Goal: Information Seeking & Learning: Check status

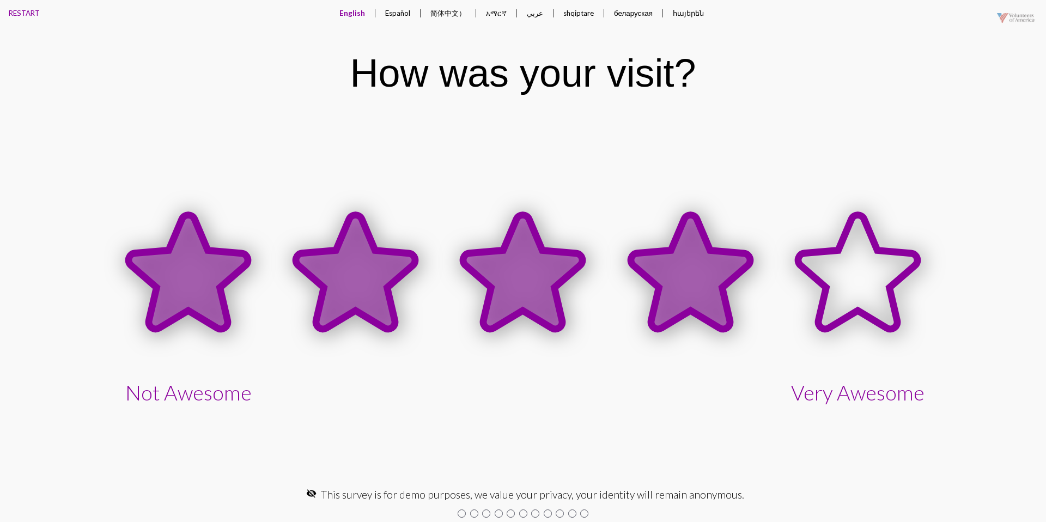
click at [676, 259] on icon at bounding box center [690, 272] width 119 height 114
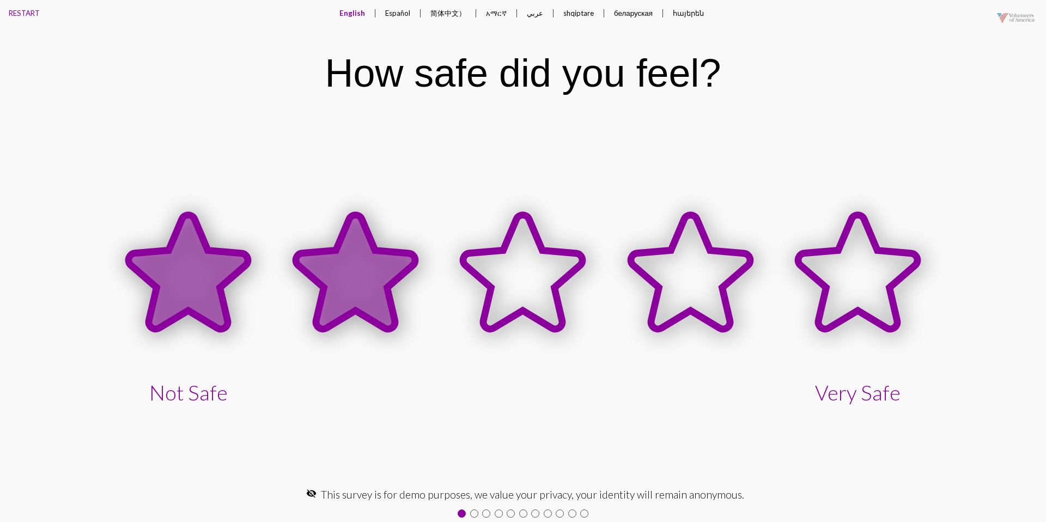
click at [371, 243] on icon at bounding box center [355, 272] width 119 height 114
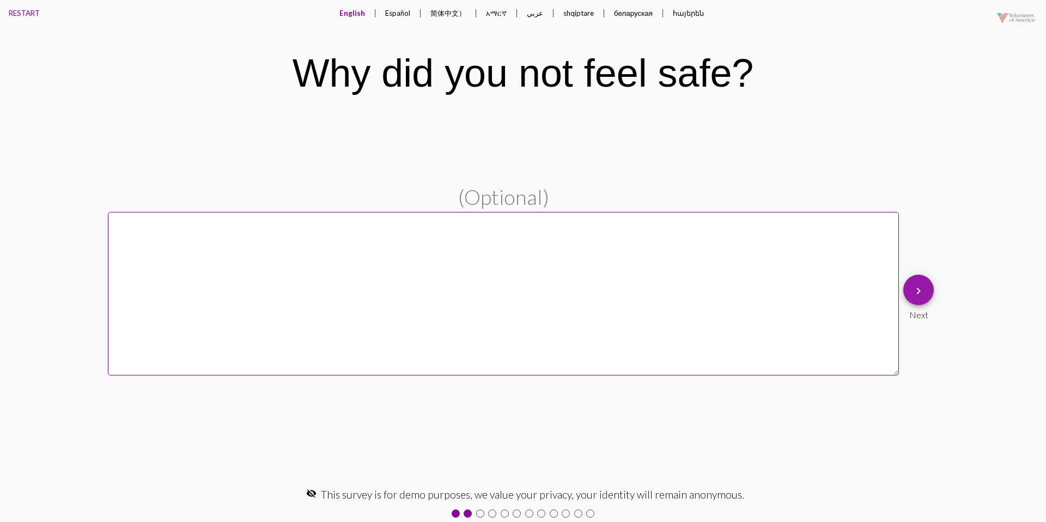
click at [911, 298] on button "keyboard_arrow_right" at bounding box center [918, 290] width 31 height 31
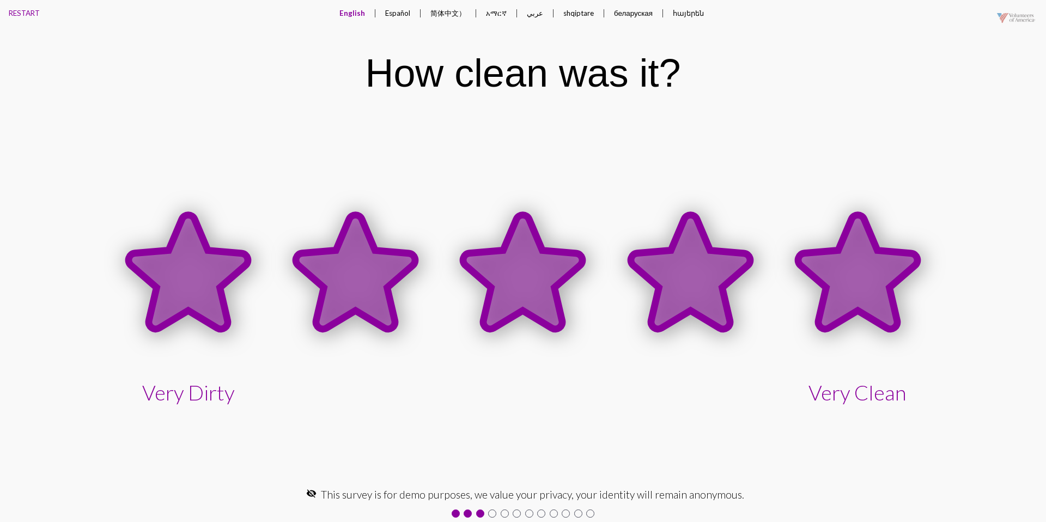
click at [854, 293] on icon at bounding box center [857, 272] width 119 height 114
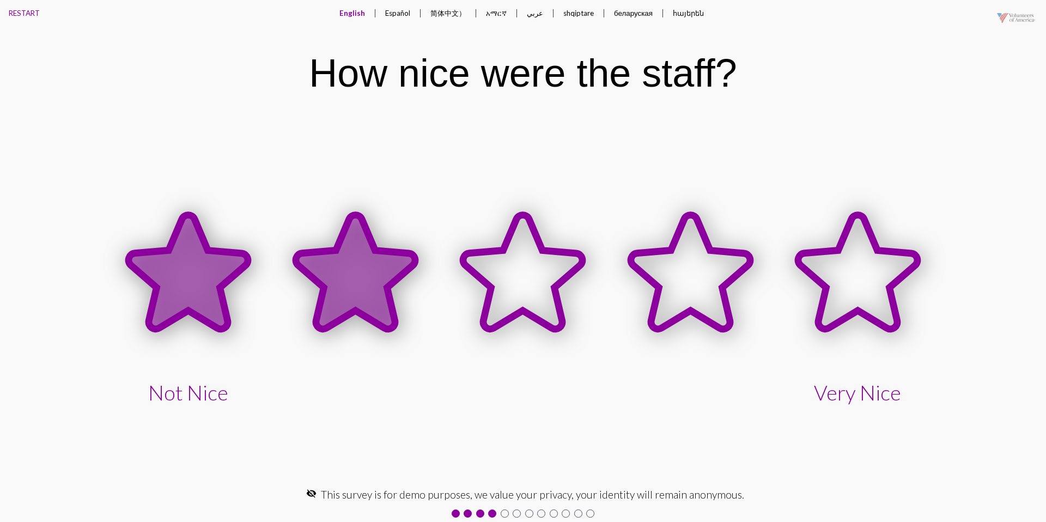
click at [396, 263] on icon at bounding box center [355, 272] width 119 height 114
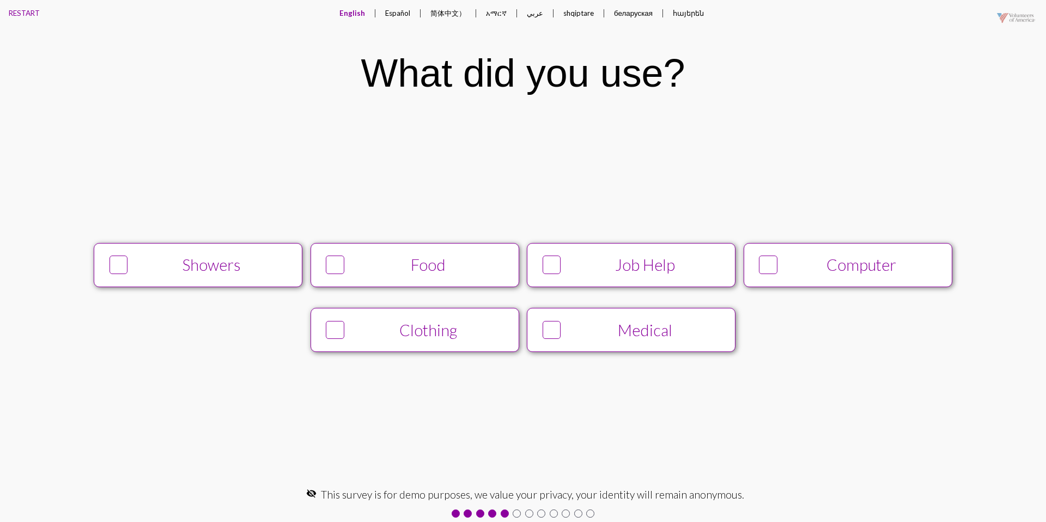
click at [230, 258] on div "Showers" at bounding box center [212, 265] width 160 height 19
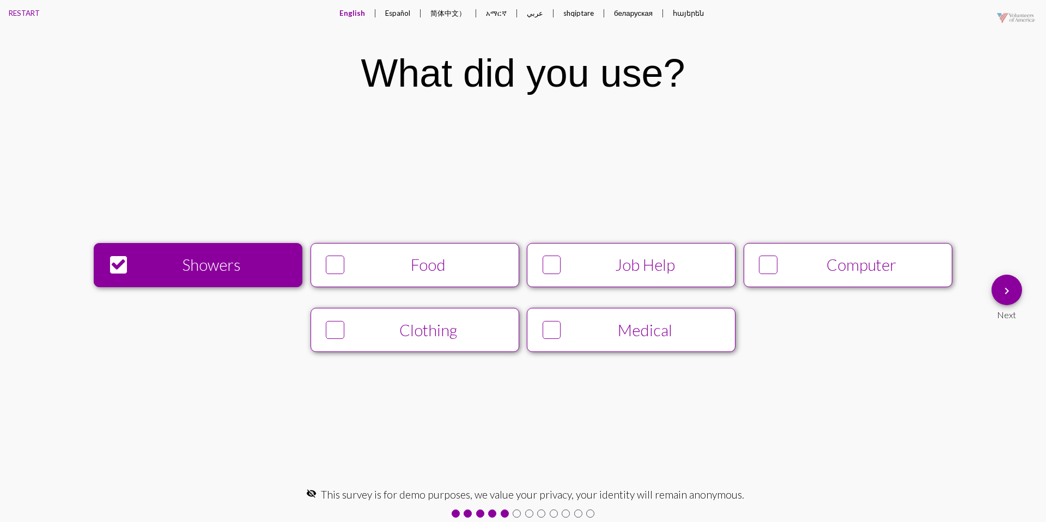
drag, startPoint x: 566, startPoint y: 263, endPoint x: 560, endPoint y: 265, distance: 6.4
click at [566, 263] on div "Job Help" at bounding box center [646, 265] width 160 height 19
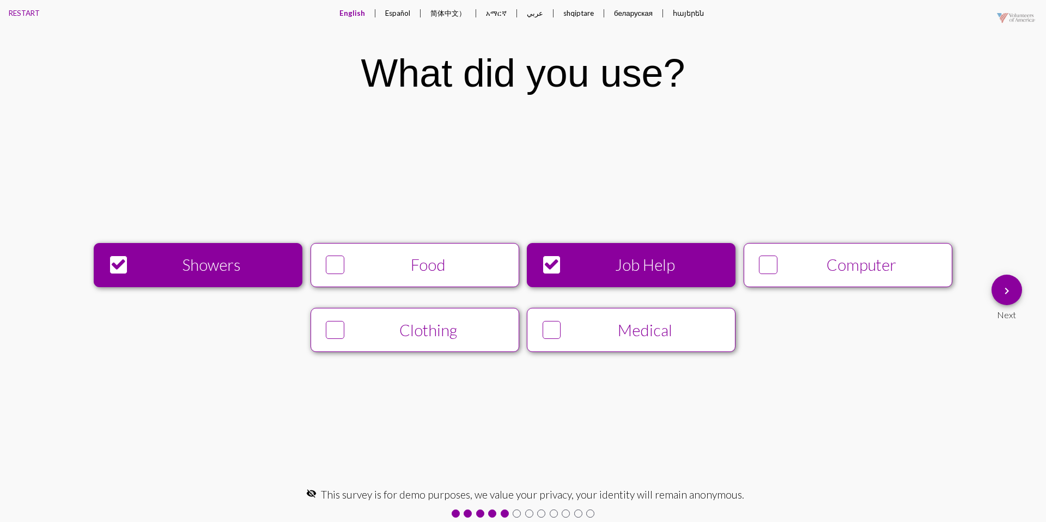
click at [1014, 290] on button "keyboard_arrow_right" at bounding box center [1007, 290] width 31 height 31
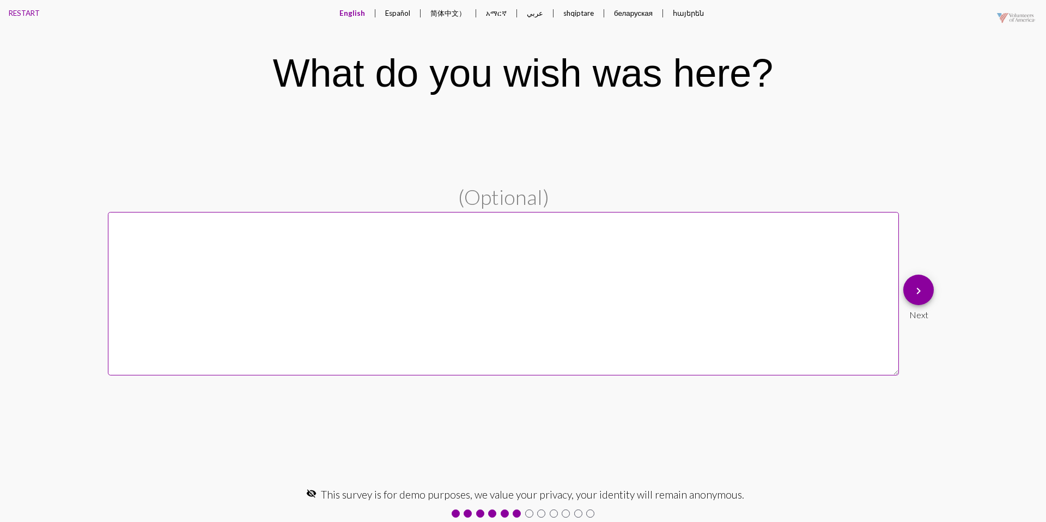
click at [397, 9] on button "Español" at bounding box center [398, 13] width 43 height 26
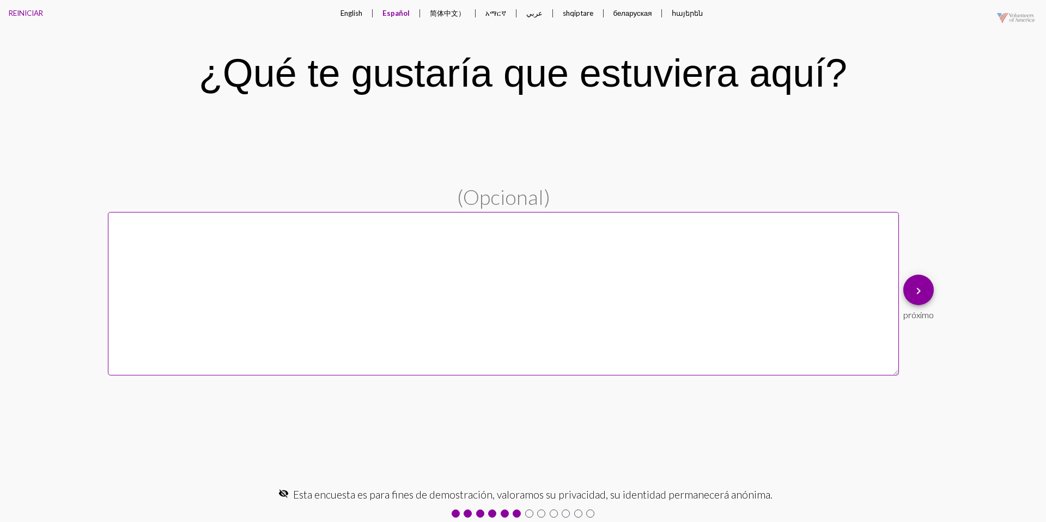
click at [351, 13] on button "English" at bounding box center [351, 13] width 39 height 26
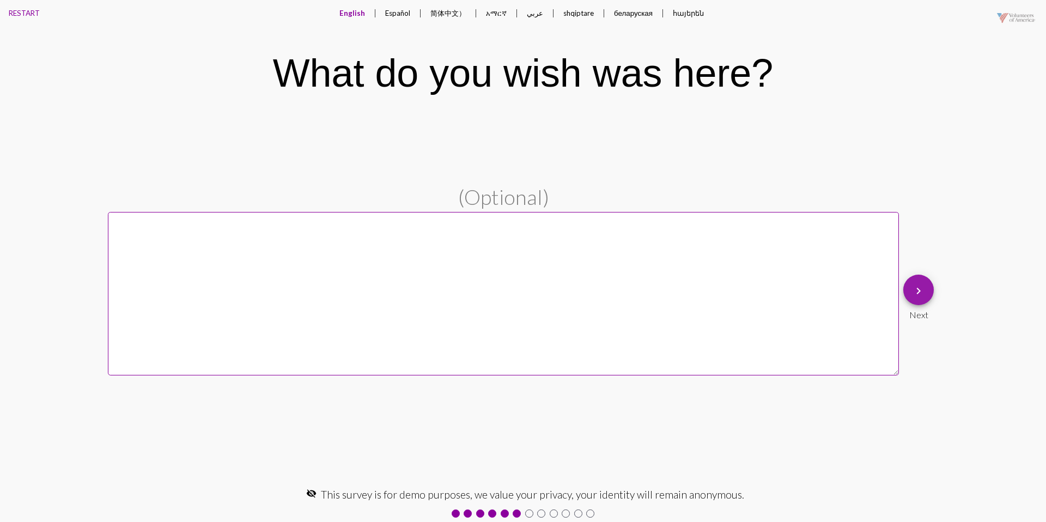
click at [909, 294] on button "keyboard_arrow_right" at bounding box center [918, 290] width 31 height 31
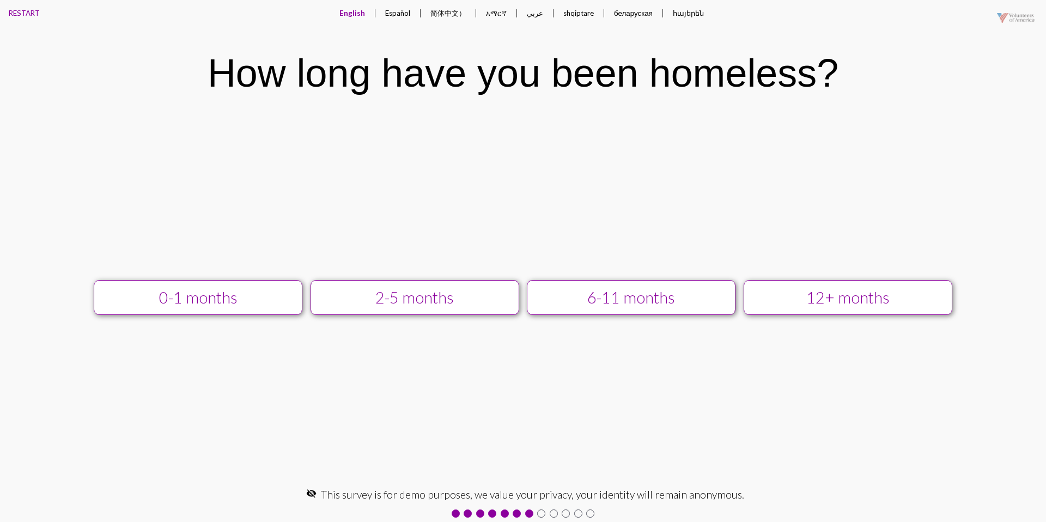
click at [791, 295] on div "12+ months" at bounding box center [848, 297] width 187 height 19
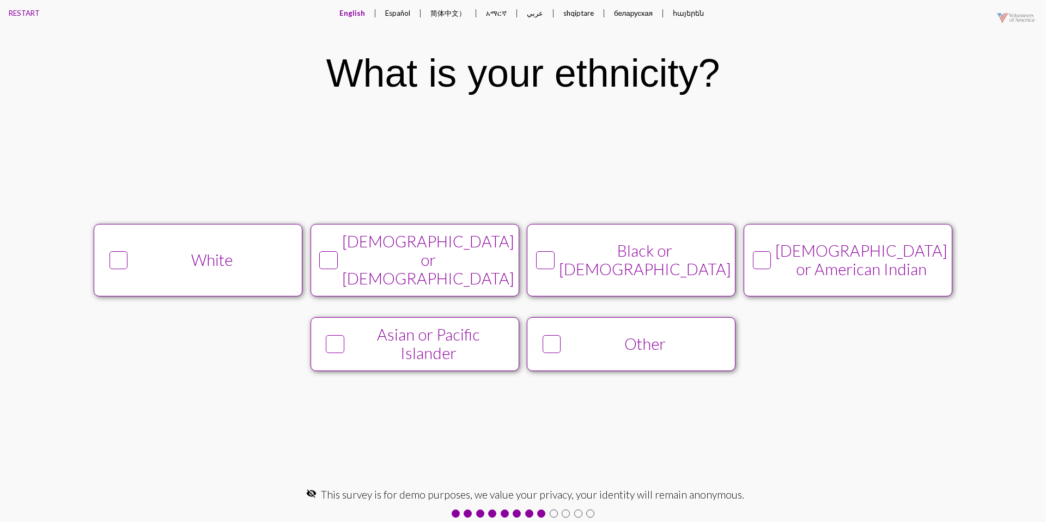
click at [266, 244] on button "White" at bounding box center [198, 260] width 209 height 72
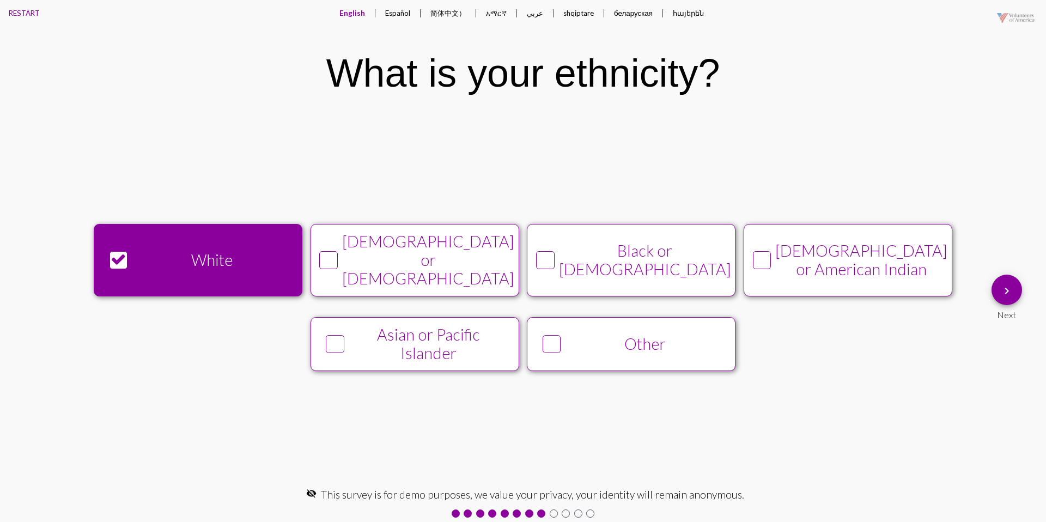
click at [1000, 290] on mat-icon "keyboard_arrow_right" at bounding box center [1006, 290] width 13 height 13
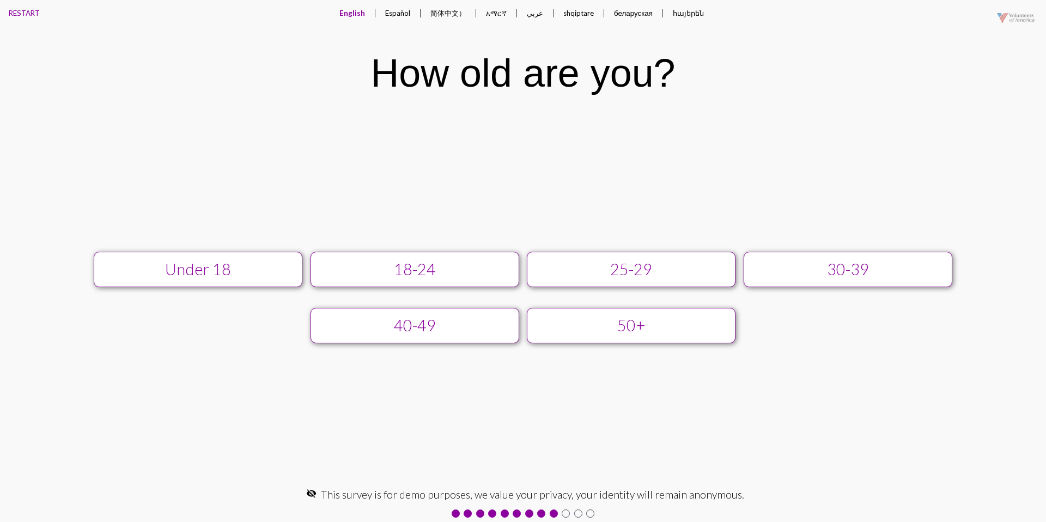
click at [640, 256] on button "25-29" at bounding box center [631, 269] width 209 height 35
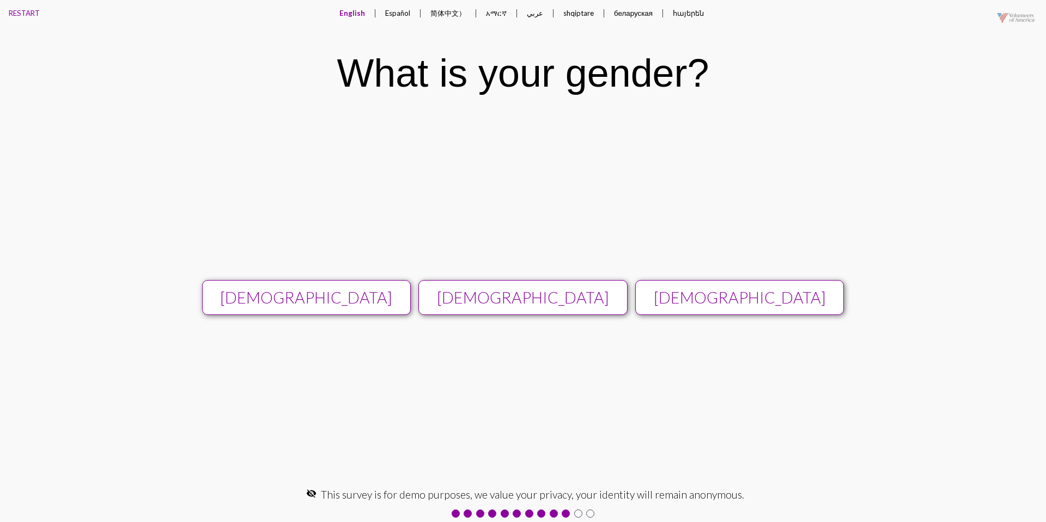
click at [545, 290] on div "[DEMOGRAPHIC_DATA]" at bounding box center [523, 297] width 187 height 19
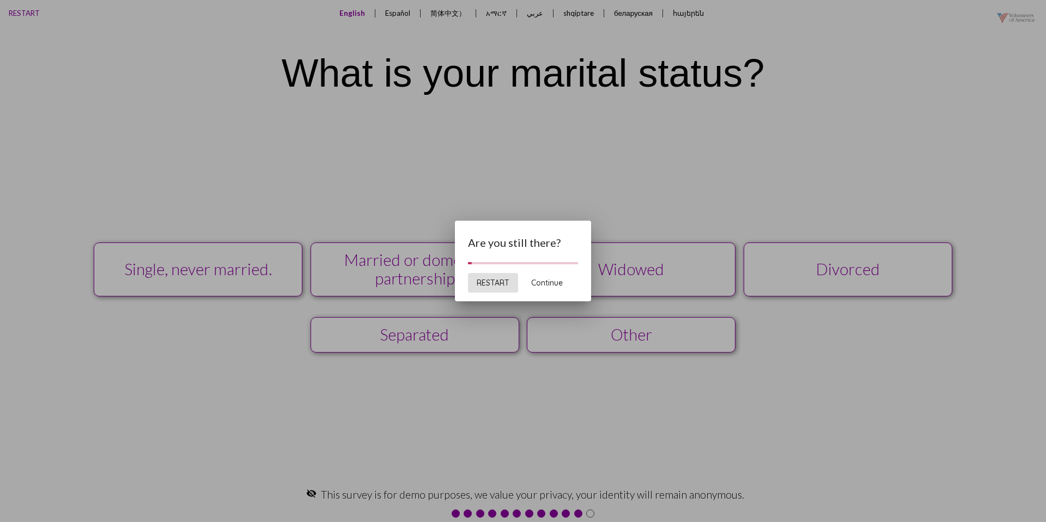
click at [545, 290] on button "Continue" at bounding box center [547, 283] width 49 height 20
click at [539, 280] on span "Continue" at bounding box center [547, 283] width 32 height 10
click at [555, 284] on span "Continue" at bounding box center [547, 283] width 32 height 10
click at [541, 282] on span "Continue" at bounding box center [547, 283] width 32 height 10
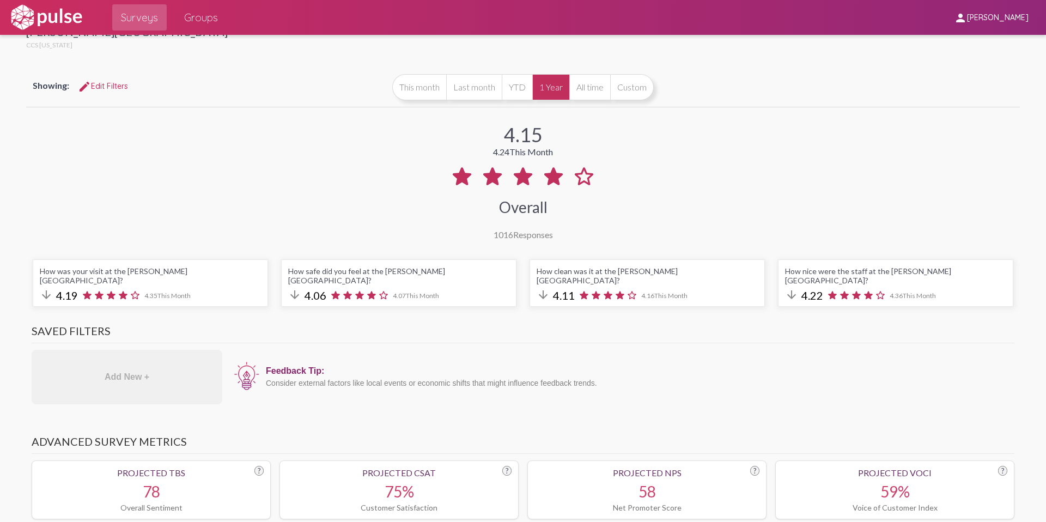
scroll to position [31, 0]
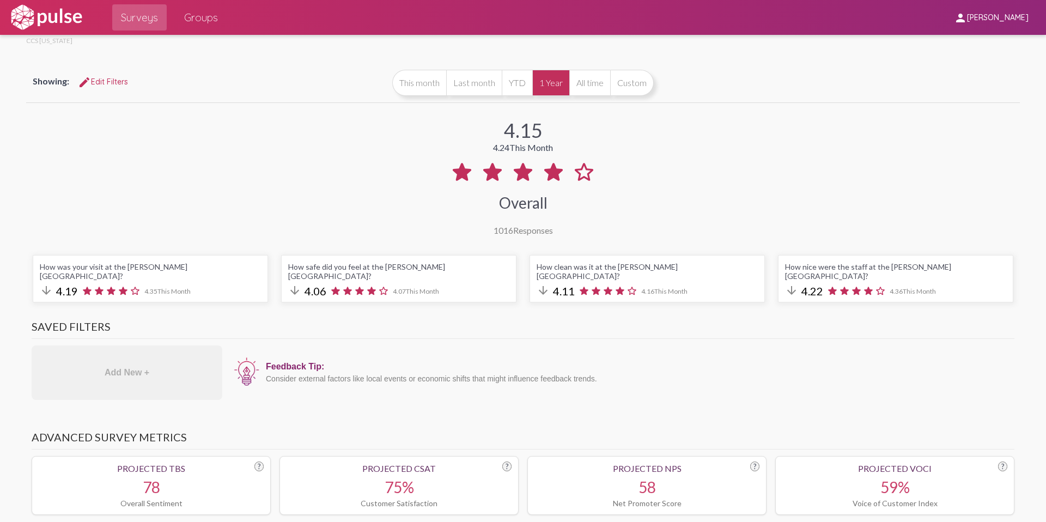
drag, startPoint x: 536, startPoint y: 131, endPoint x: 500, endPoint y: 132, distance: 36.5
click at [507, 132] on div "4.15 4.24 This Month Overall 1016 Responses" at bounding box center [523, 170] width 994 height 130
drag, startPoint x: 497, startPoint y: 148, endPoint x: 503, endPoint y: 148, distance: 6.6
click at [503, 148] on div "4.24 This Month" at bounding box center [523, 147] width 60 height 10
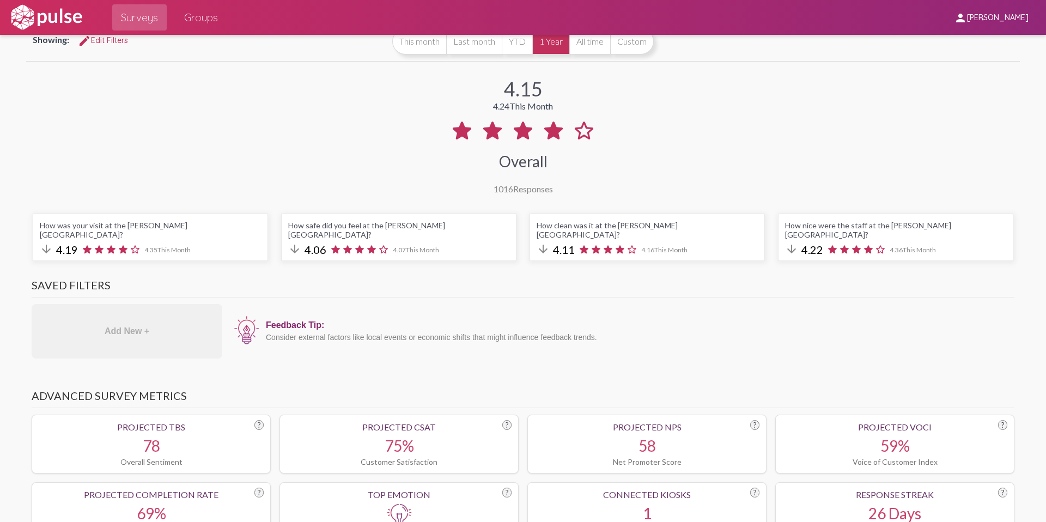
scroll to position [0, 0]
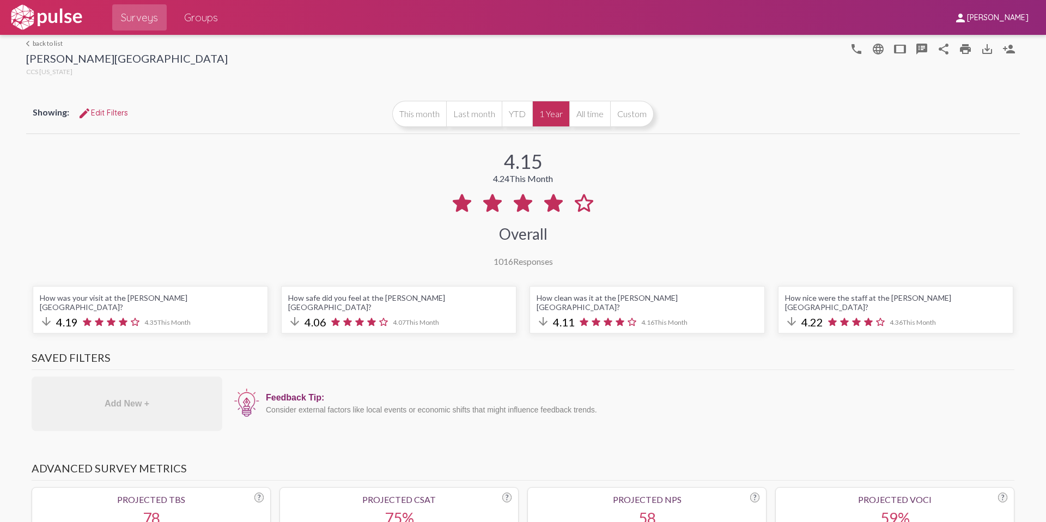
click at [112, 113] on span "edit Edit Filters" at bounding box center [103, 113] width 50 height 10
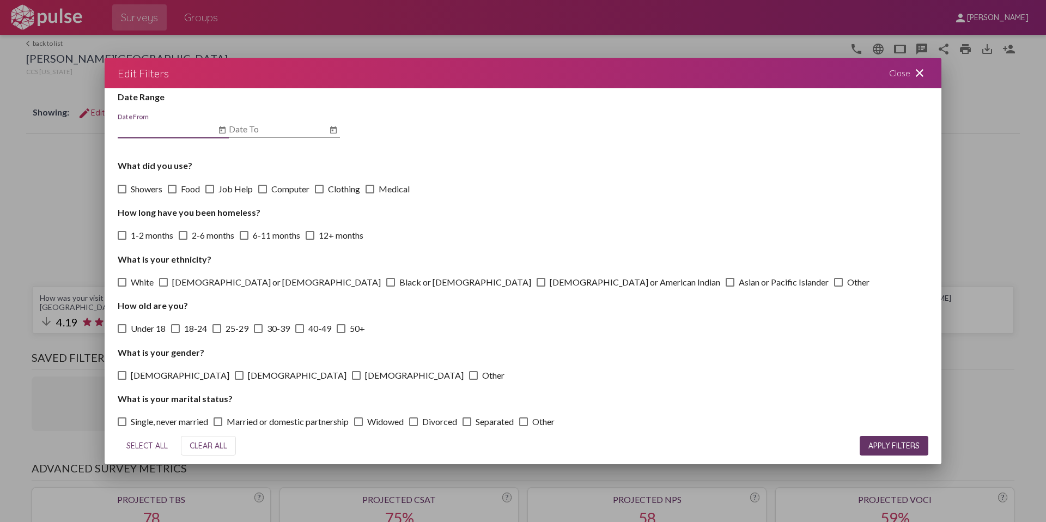
scroll to position [35, 0]
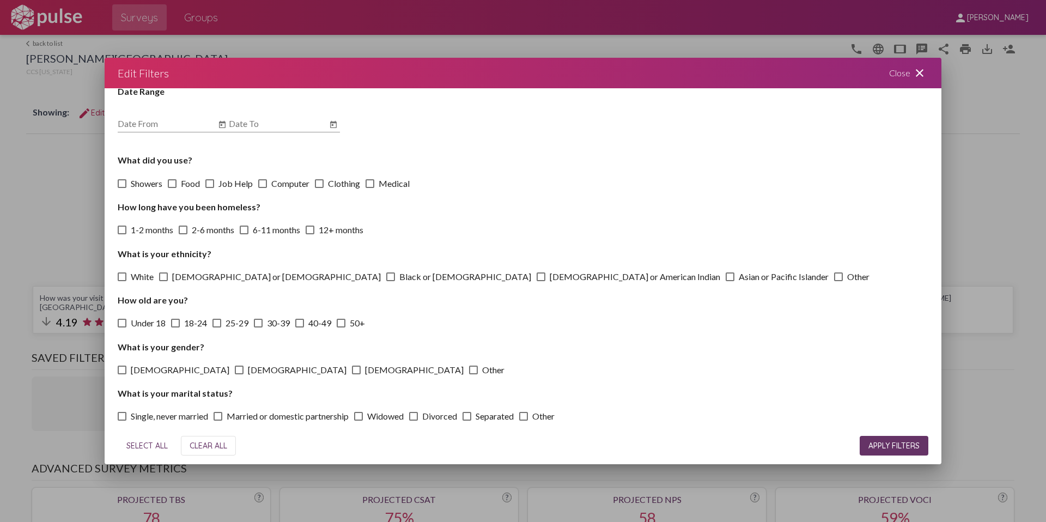
click at [919, 68] on mat-icon "close" at bounding box center [919, 72] width 13 height 13
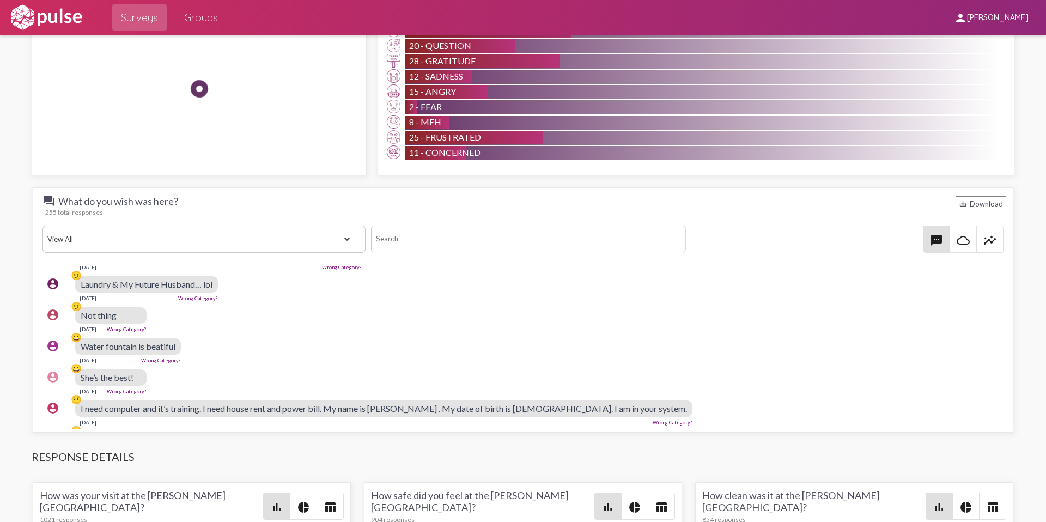
scroll to position [349, 1]
click at [336, 226] on select "View All Positive Neutral Negative Happy Meh Suggestions Angry Disgust Sadness …" at bounding box center [204, 239] width 323 height 27
select select "Suggestion"
click at [43, 226] on select "View All Positive Neutral Negative Happy Meh Suggestions Angry Disgust Sadness …" at bounding box center [204, 239] width 323 height 27
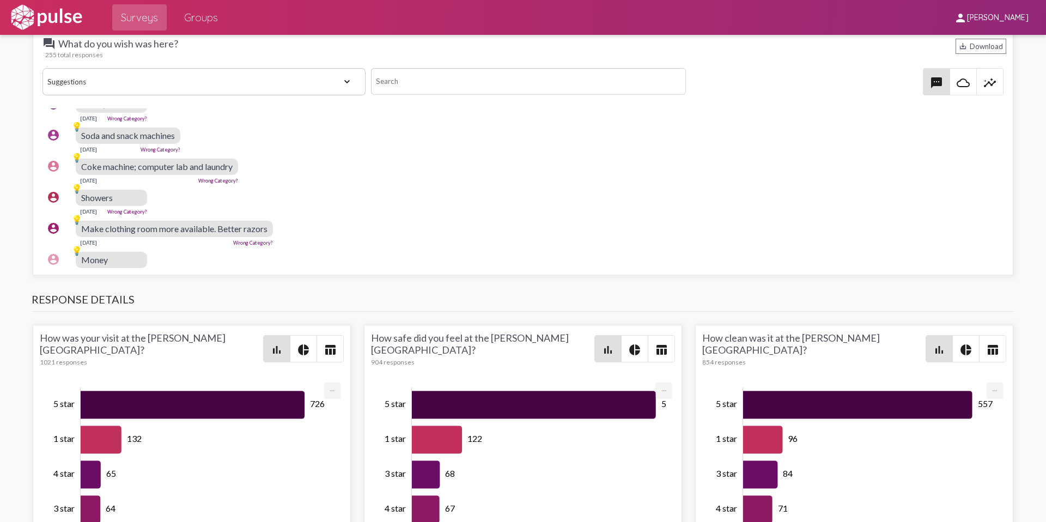
scroll to position [1343, 0]
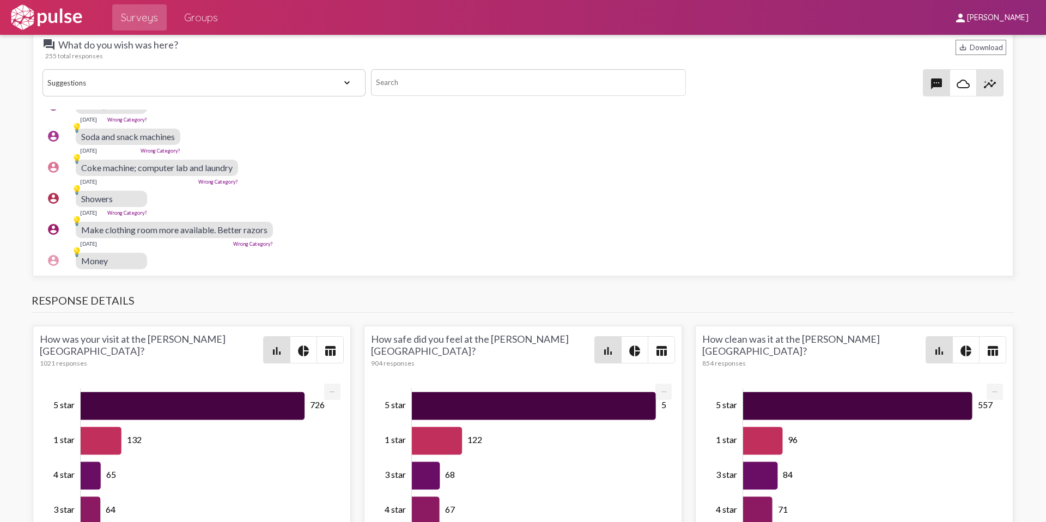
click at [984, 77] on mat-icon "insights" at bounding box center [990, 83] width 13 height 13
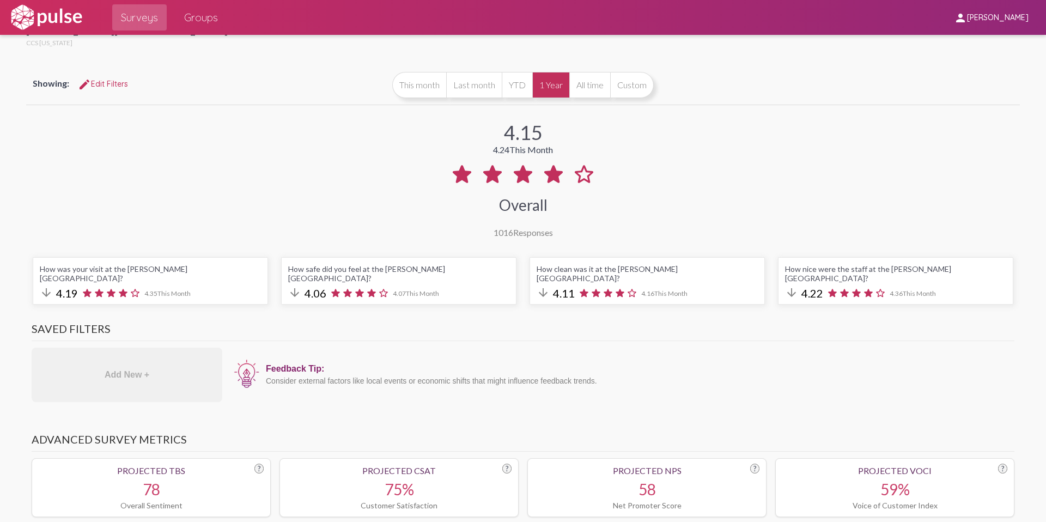
scroll to position [0, 0]
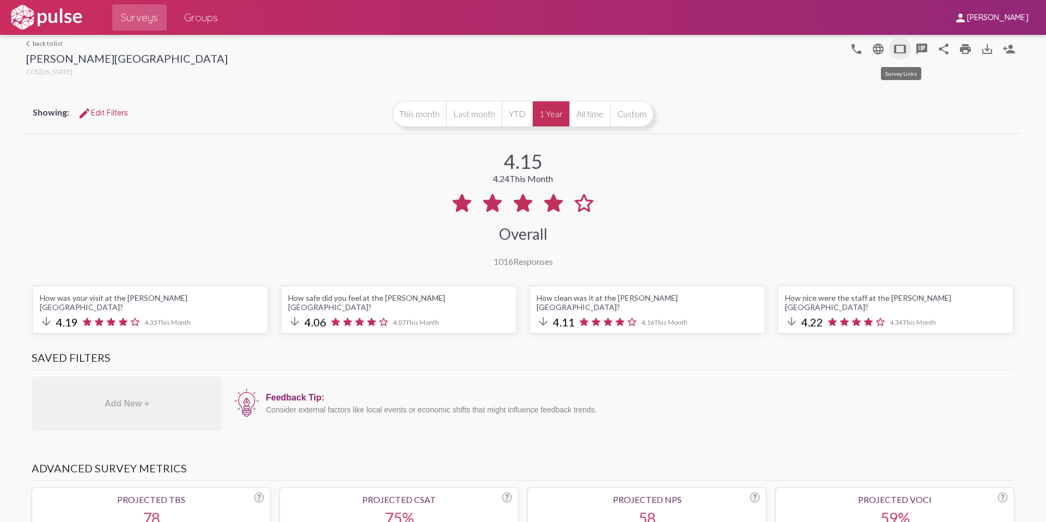
click at [901, 50] on mat-icon "tablet" at bounding box center [900, 49] width 13 height 13
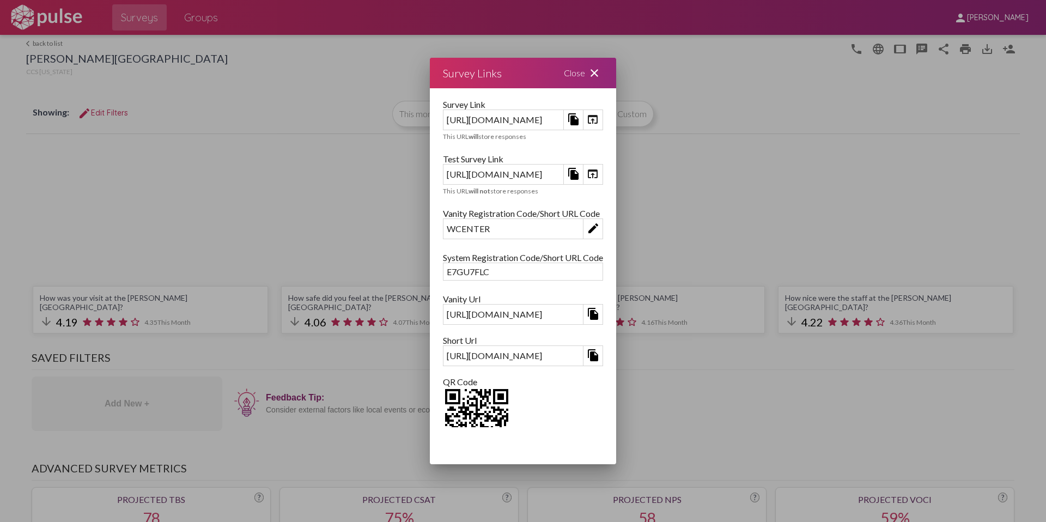
click at [601, 74] on mat-icon "close" at bounding box center [594, 72] width 13 height 13
